Goal: Navigation & Orientation: Understand site structure

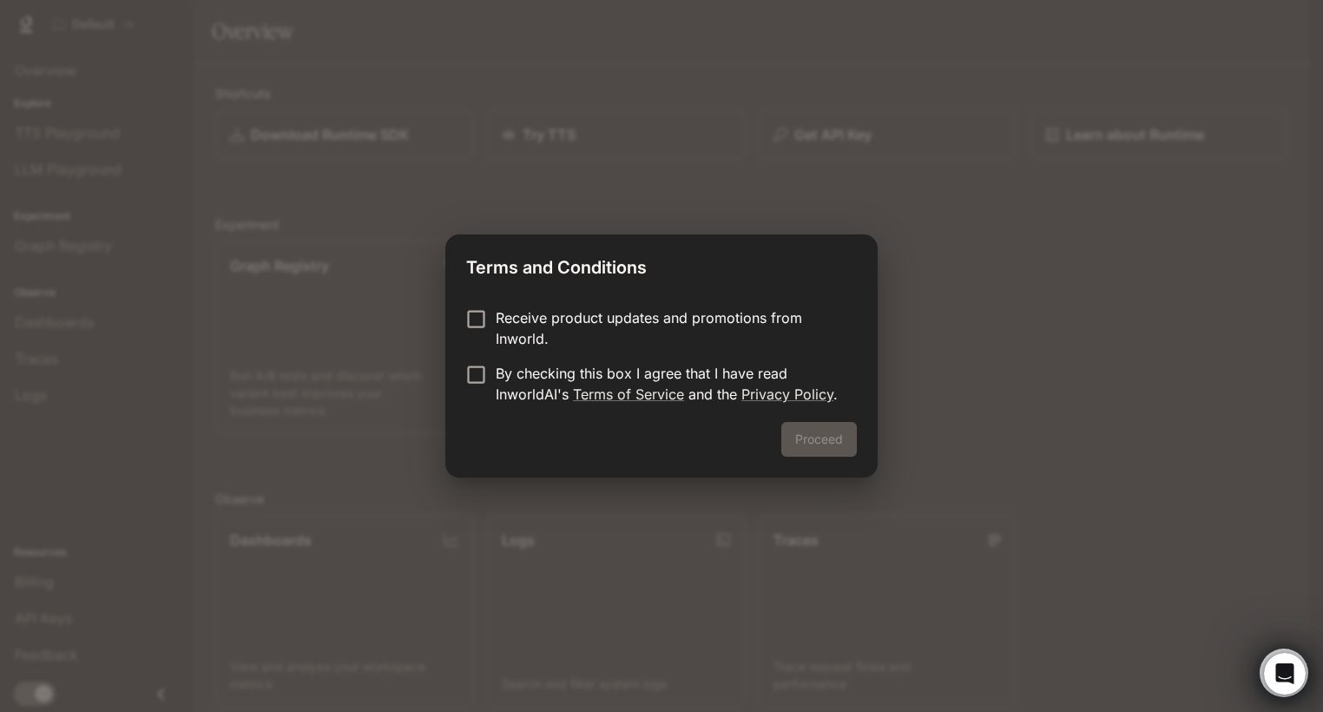
drag, startPoint x: 597, startPoint y: 324, endPoint x: 583, endPoint y: 328, distance: 14.6
click at [596, 324] on p "Receive product updates and promotions from Inworld." at bounding box center [669, 328] width 347 height 42
click at [507, 374] on p "By checking this box I agree that I have read InworldAI's Terms of Service and …" at bounding box center [669, 384] width 347 height 42
click at [805, 440] on button "Proceed" at bounding box center [819, 439] width 76 height 35
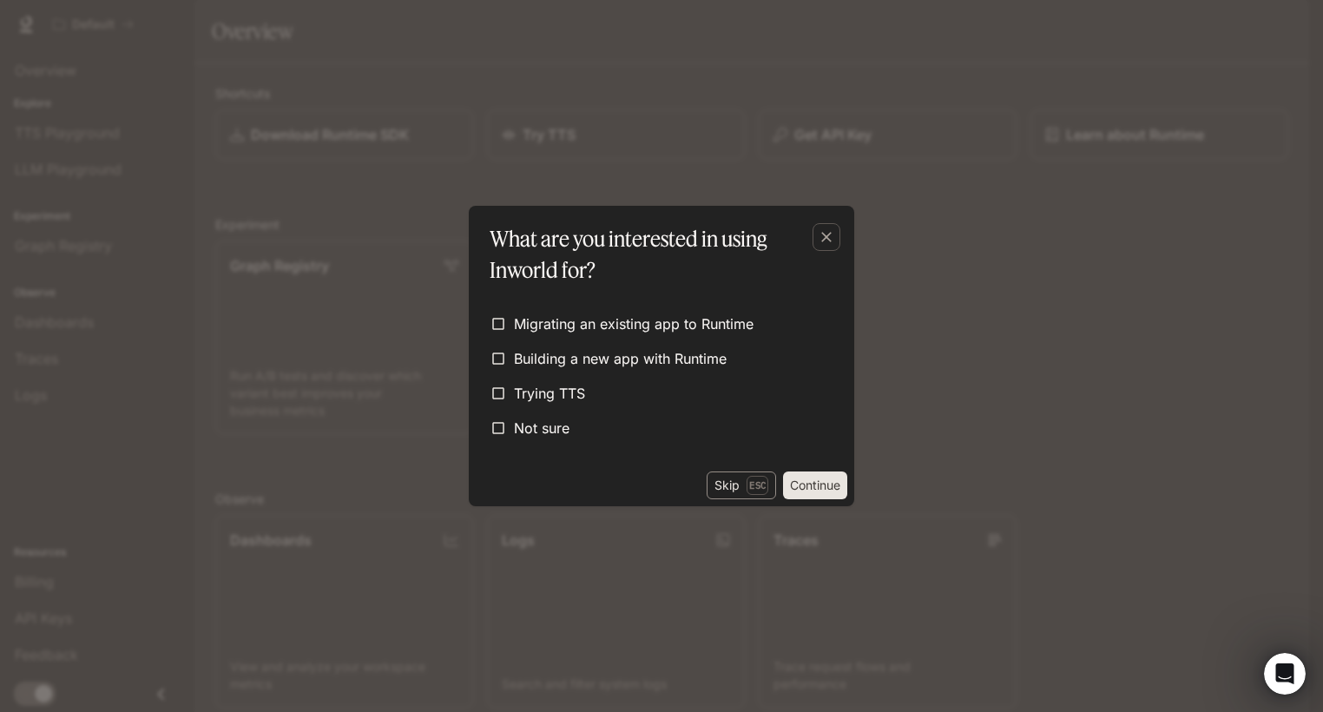
click at [747, 491] on p "Esc" at bounding box center [758, 485] width 22 height 19
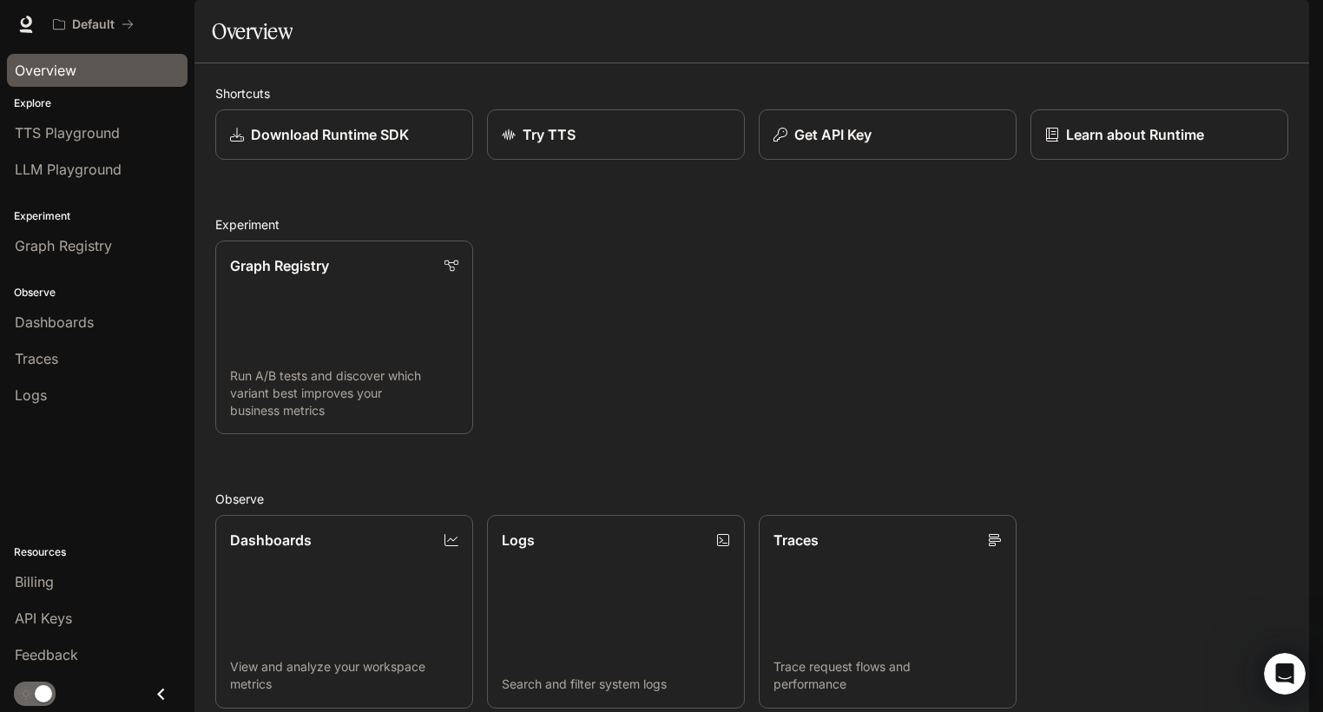
click at [56, 76] on span "Overview" at bounding box center [46, 70] width 62 height 21
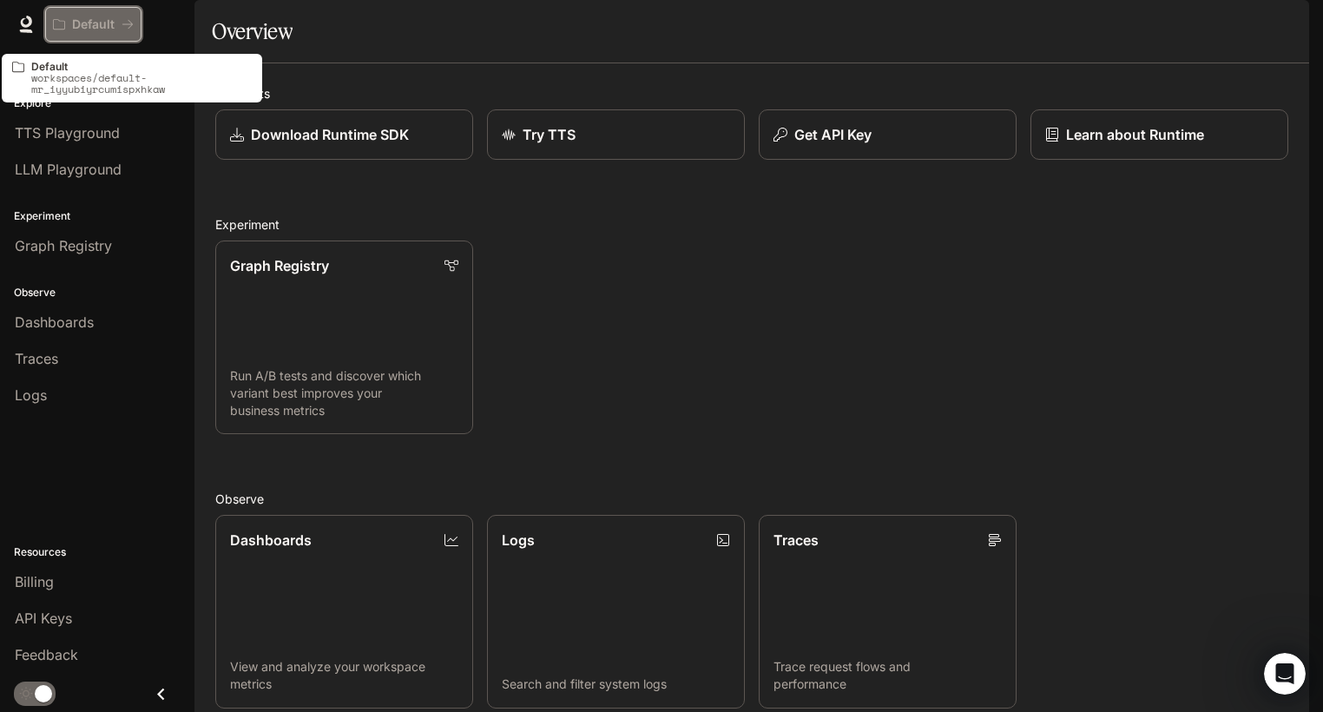
click at [86, 23] on p "Default" at bounding box center [93, 24] width 43 height 15
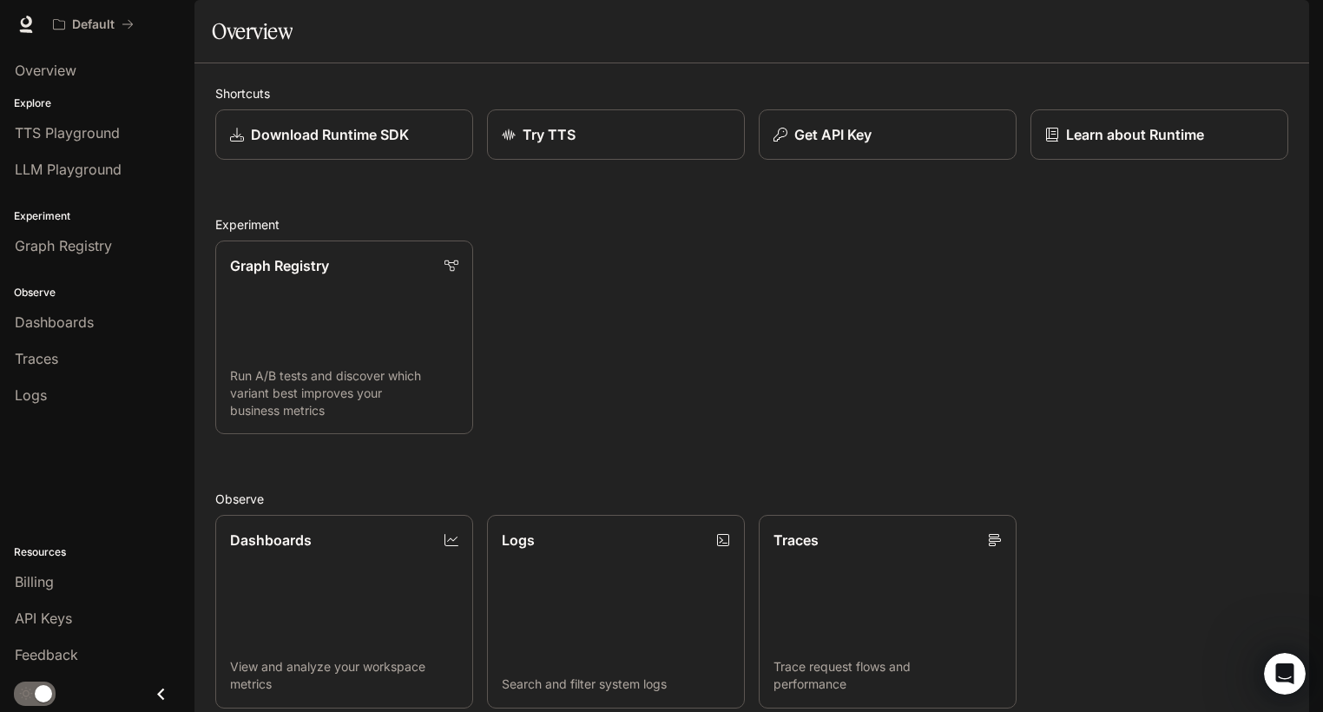
click at [161, 694] on icon "Close drawer" at bounding box center [160, 693] width 23 height 23
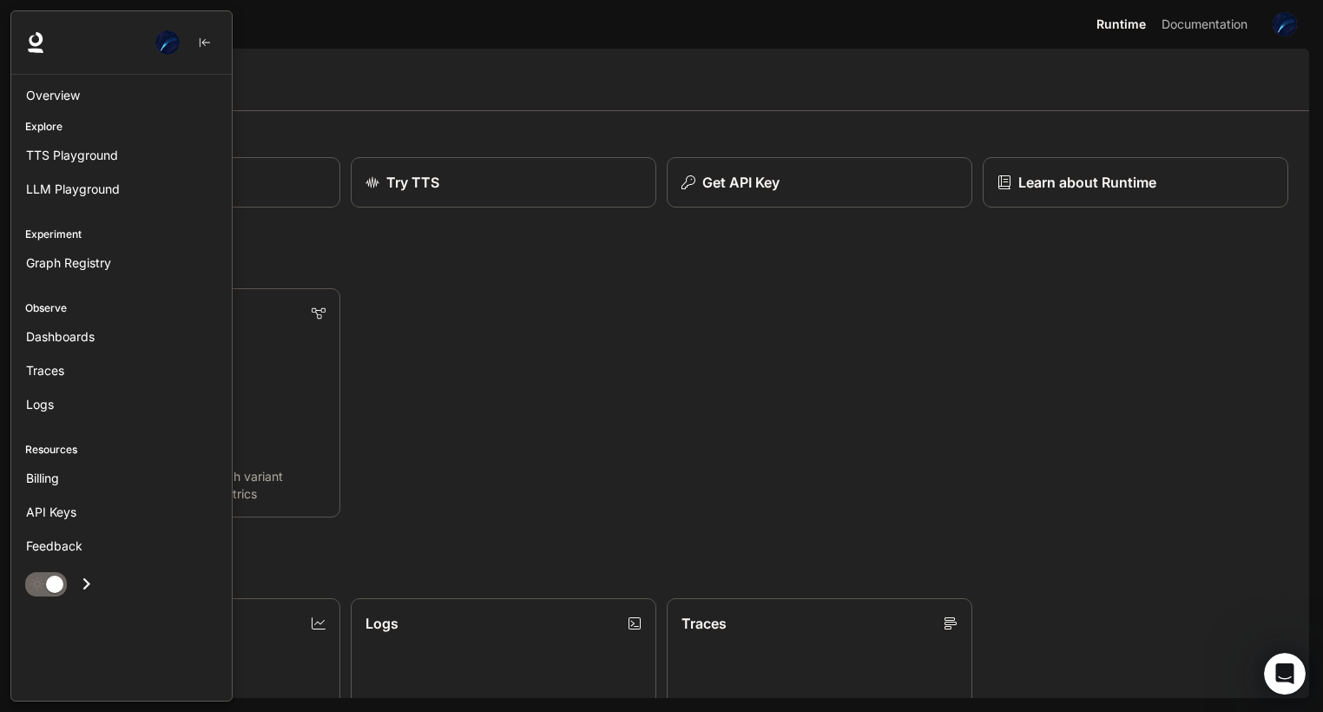
click at [99, 576] on button "Open drawer" at bounding box center [86, 584] width 39 height 36
